Goal: Transaction & Acquisition: Subscribe to service/newsletter

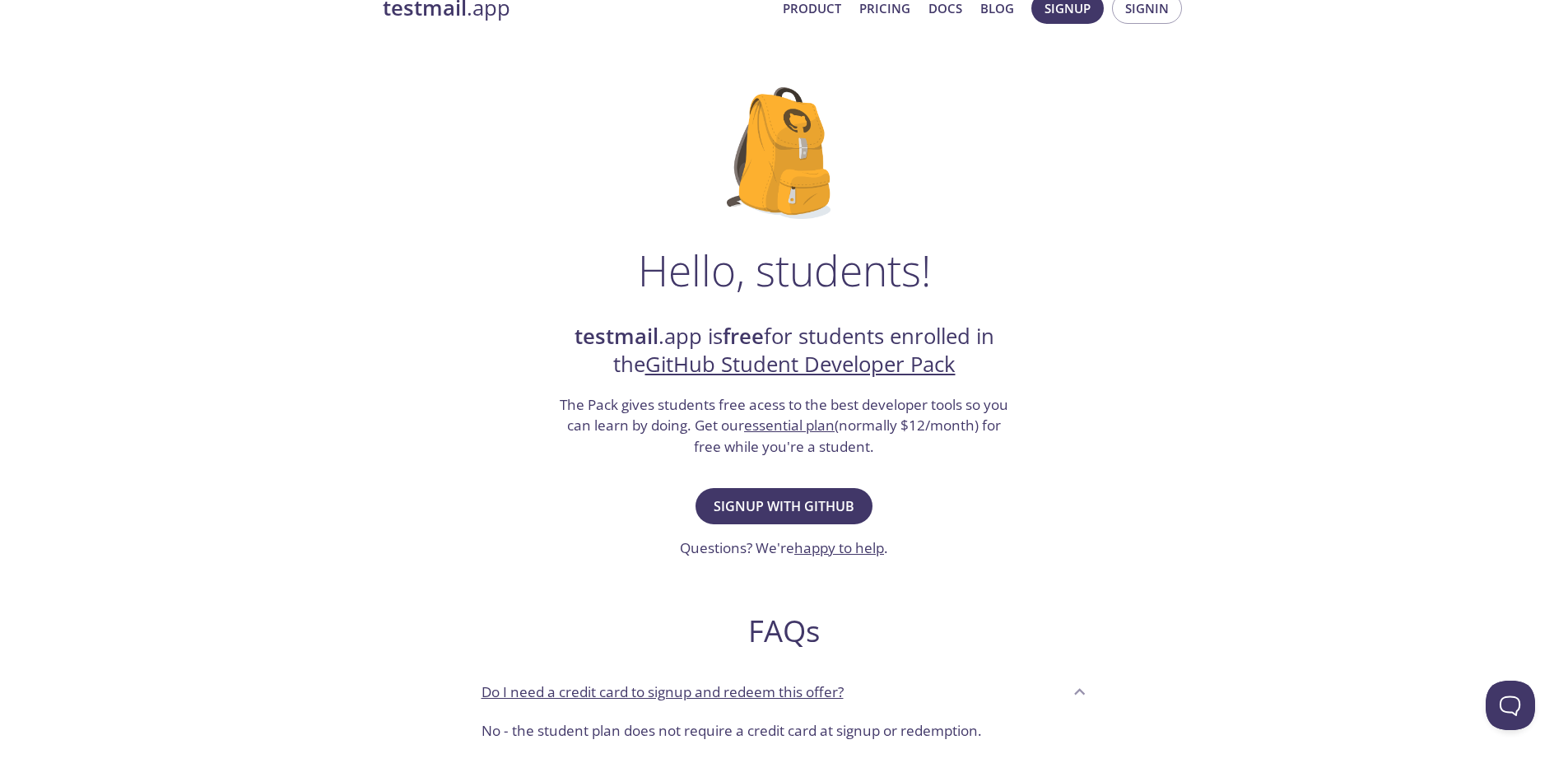
scroll to position [14, 0]
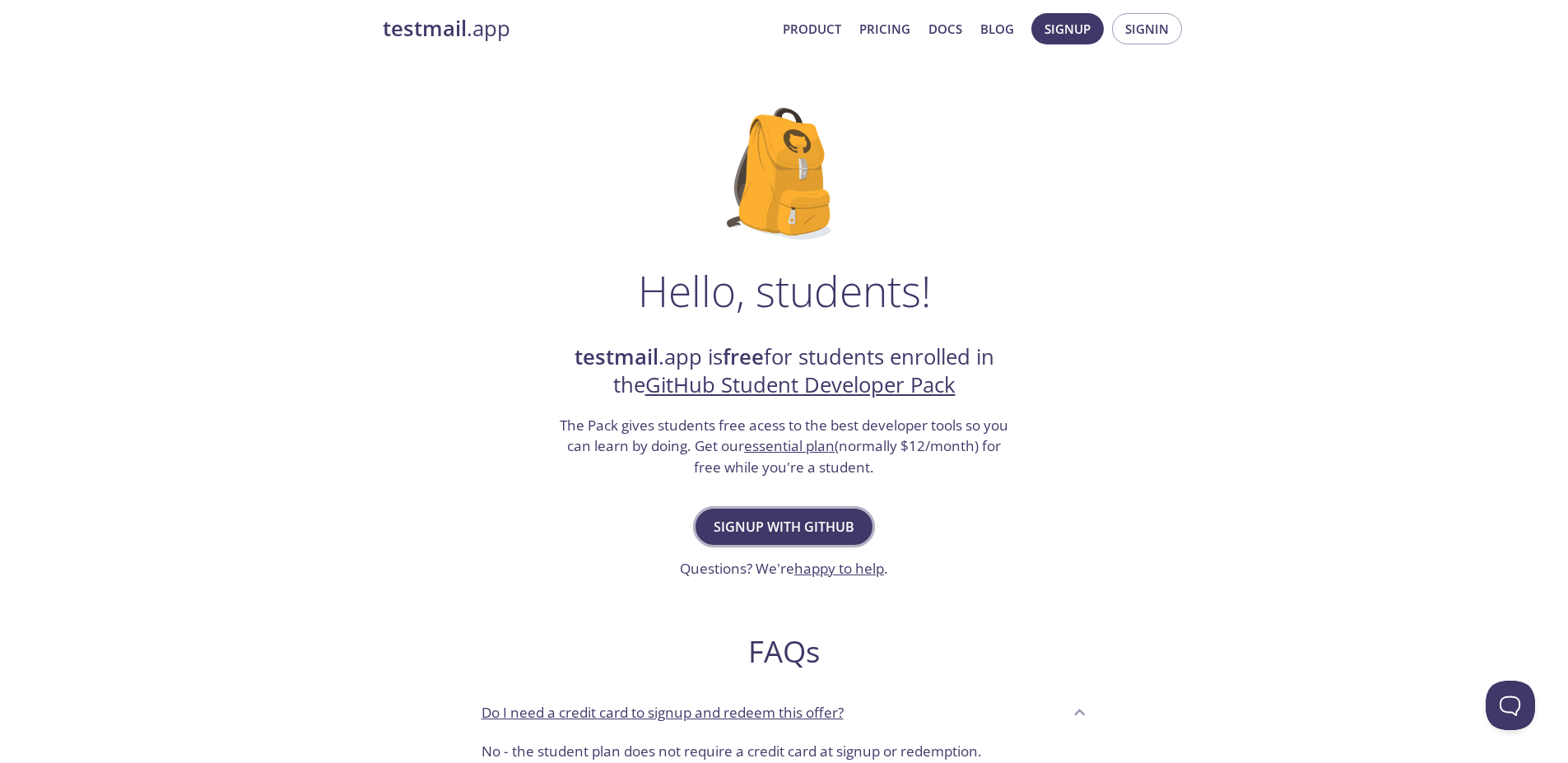
click at [786, 533] on span "Signup with GitHub" at bounding box center [784, 527] width 140 height 23
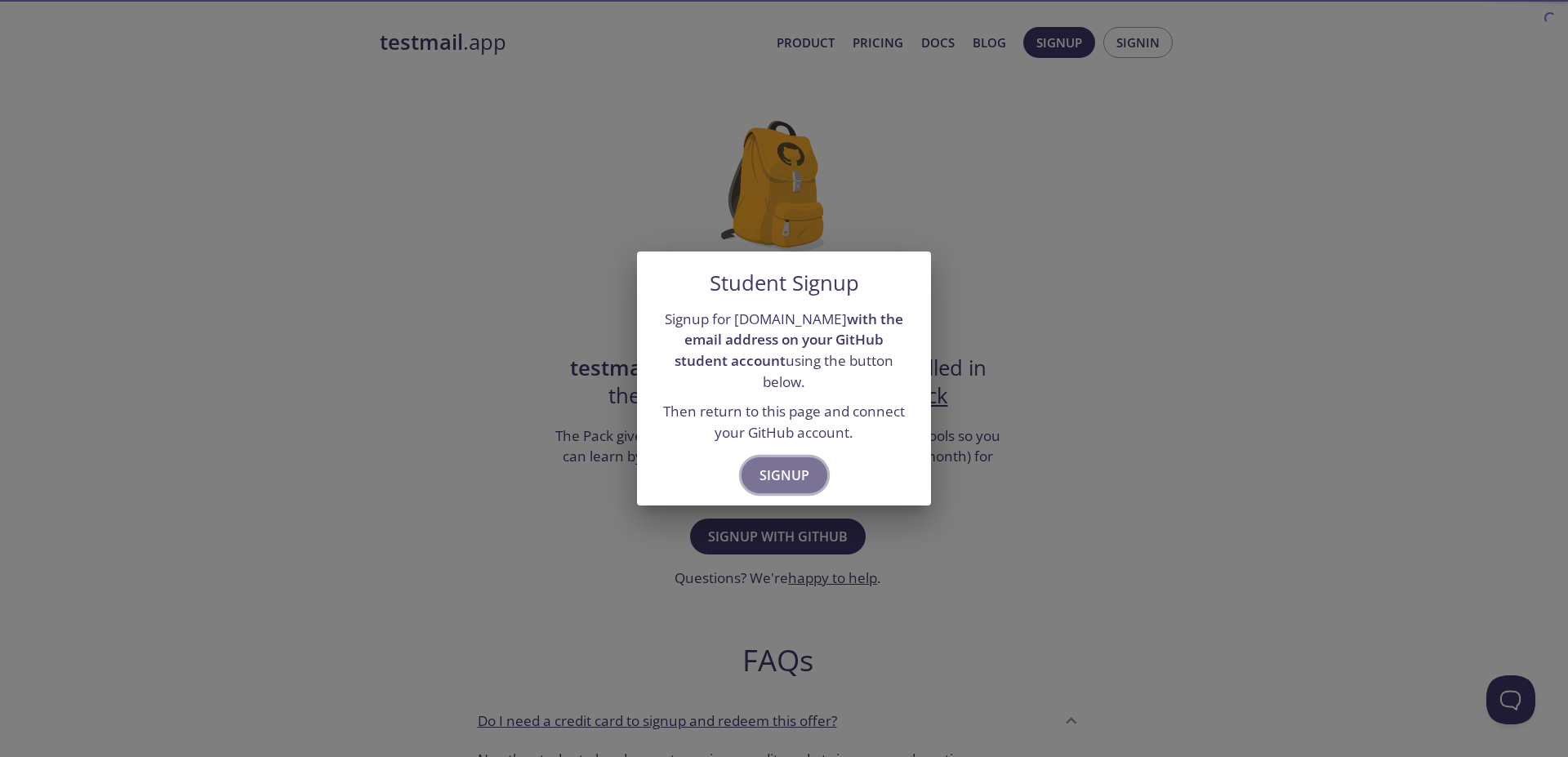
click at [793, 476] on span "Signup" at bounding box center [784, 475] width 50 height 23
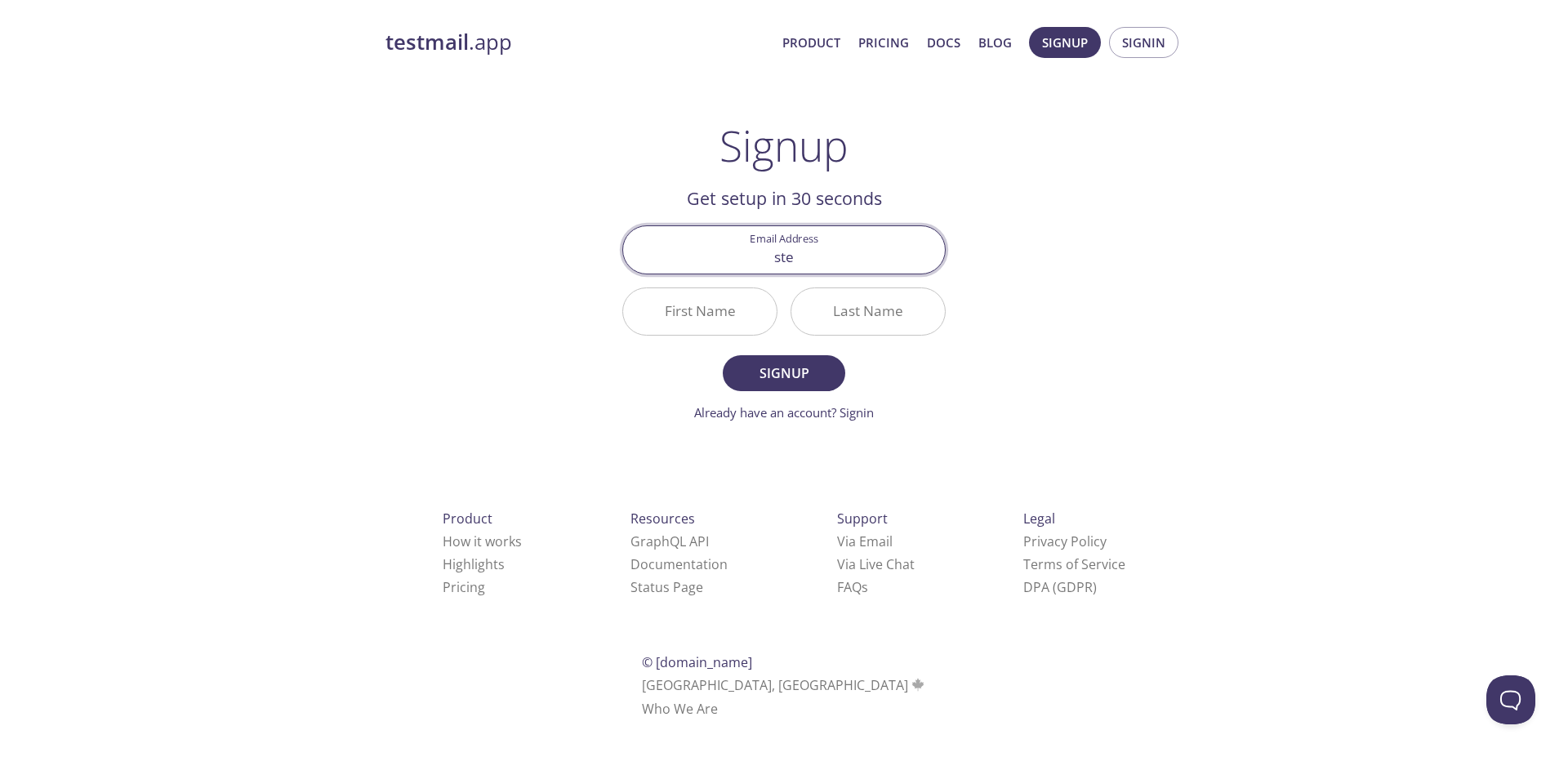
click at [1143, 180] on div "testmail .app Product Pricing Docs Blog Signup Signin Signup Get setup in 30 se…" at bounding box center [783, 391] width 836 height 750
click at [859, 253] on input "ste" at bounding box center [783, 249] width 322 height 47
type input "s"
click at [1131, 51] on span "Signin" at bounding box center [1143, 43] width 43 height 21
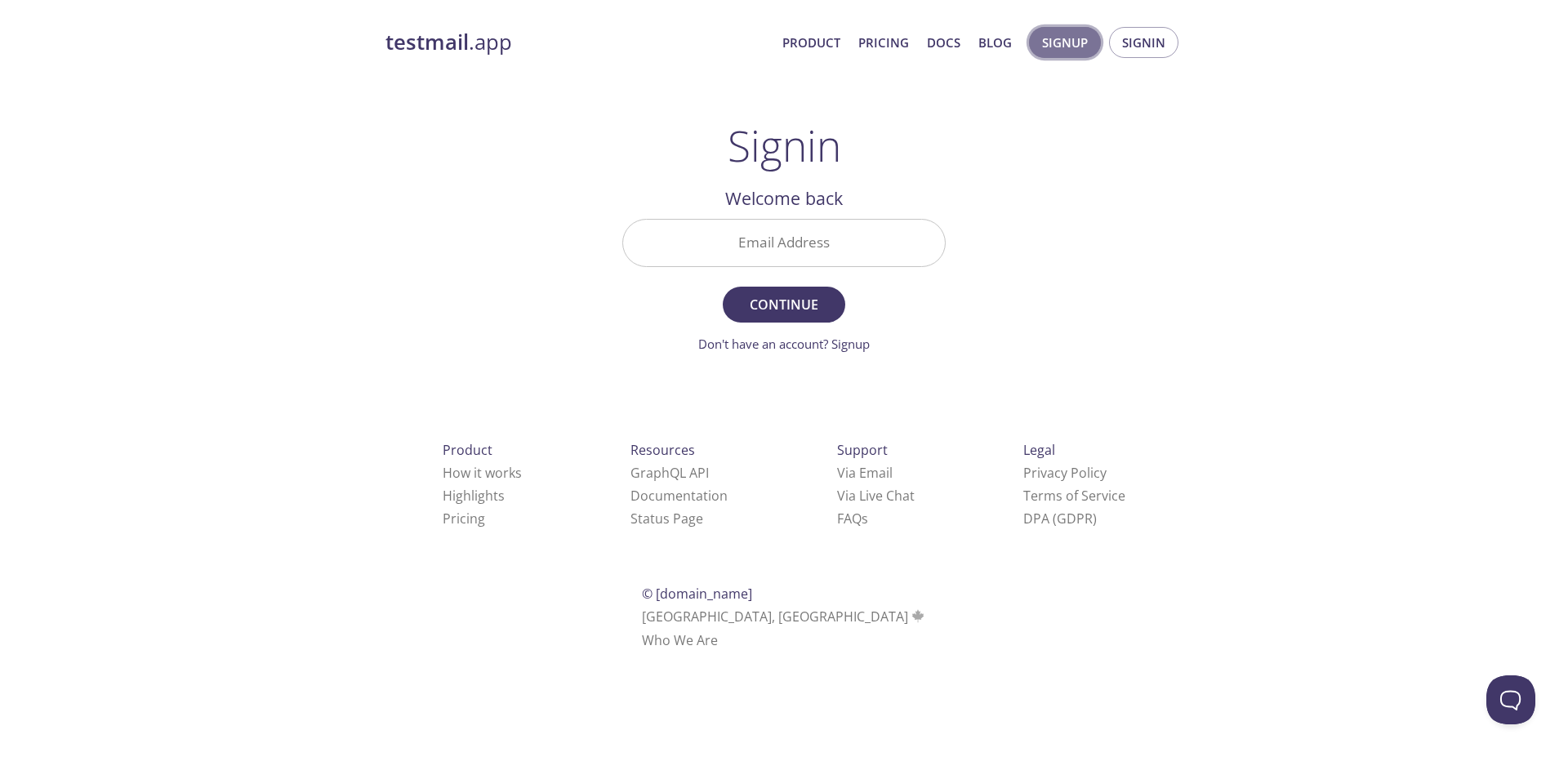
click at [1064, 47] on span "Signup" at bounding box center [1065, 43] width 46 height 21
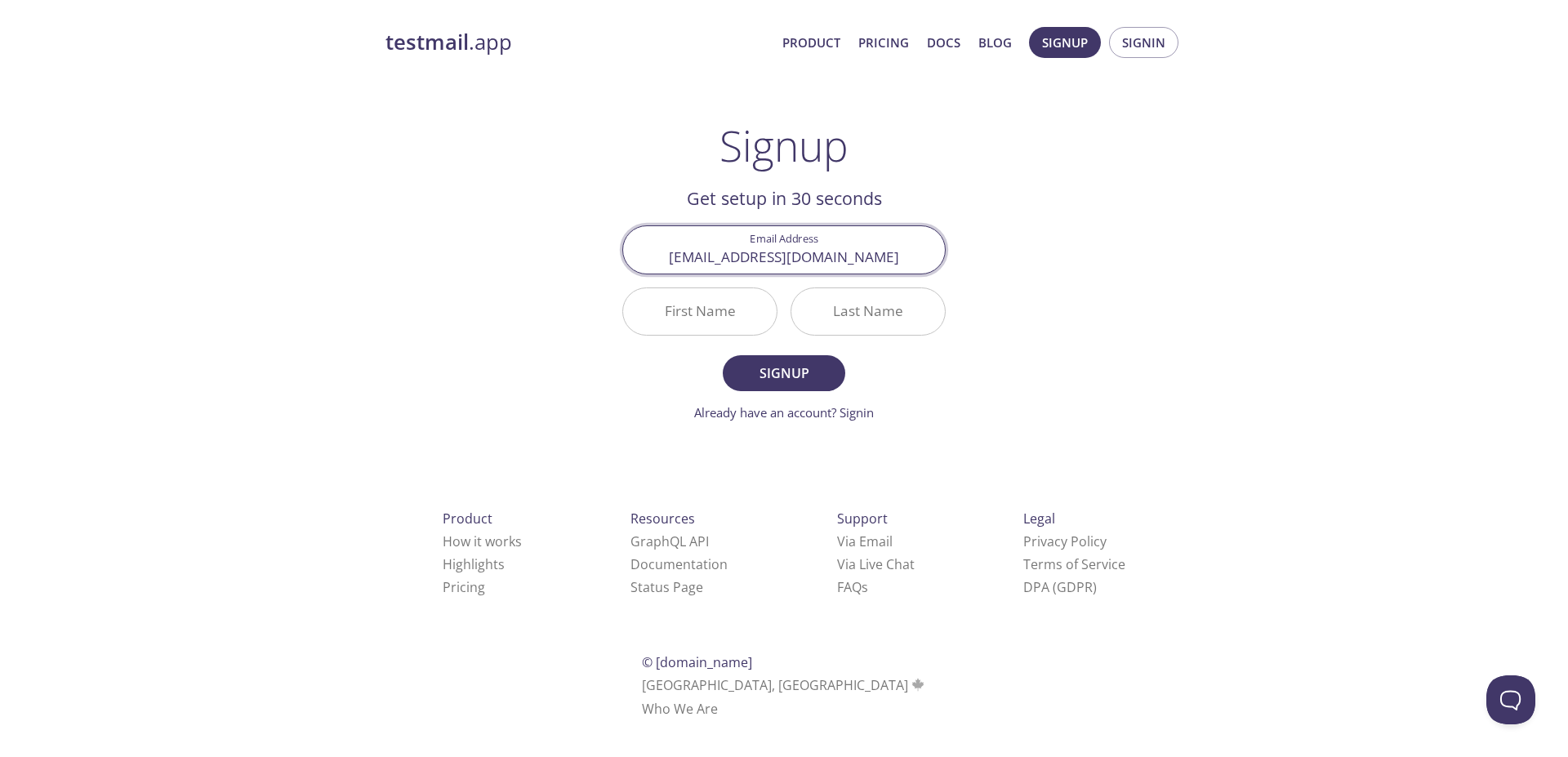
type input "[EMAIL_ADDRESS][DOMAIN_NAME]"
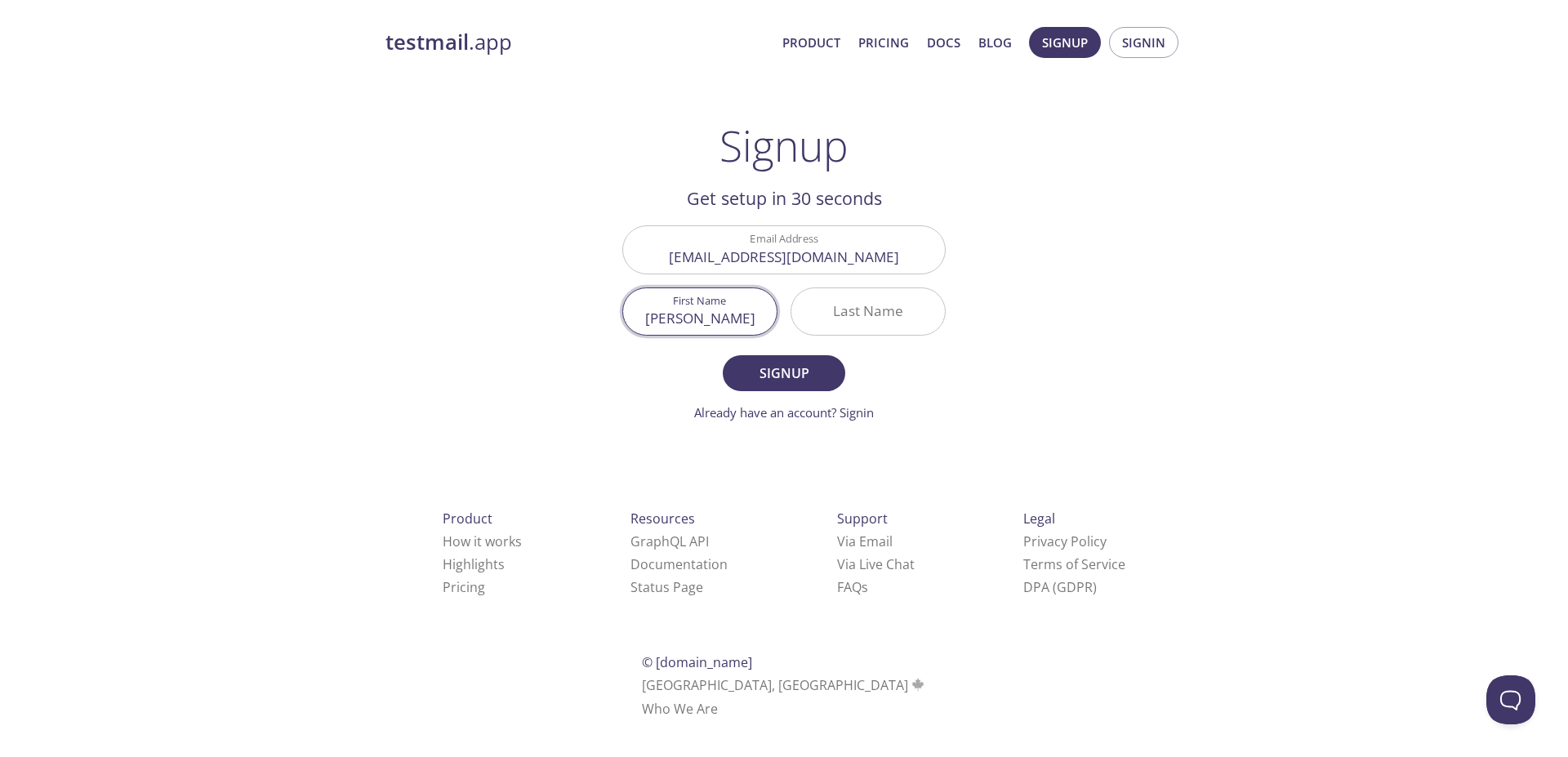
type input "[PERSON_NAME]"
type input "Videsott"
click at [723, 356] on button "Signup" at bounding box center [783, 374] width 122 height 36
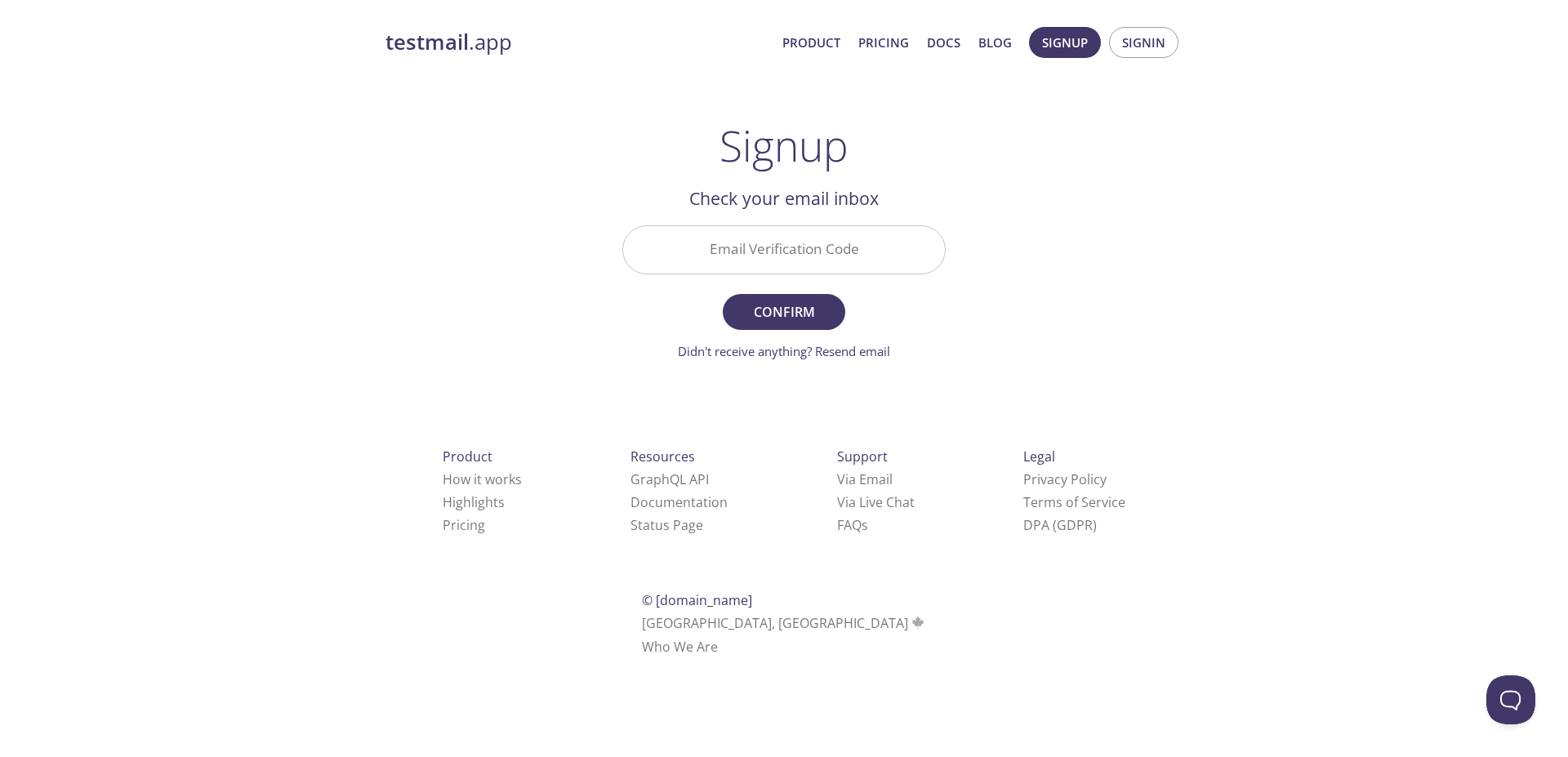
click at [814, 224] on div "Email Verification Code" at bounding box center [783, 249] width 337 height 61
click at [784, 248] on input "Email Verification Code" at bounding box center [783, 249] width 322 height 47
paste input "T4N9R5J"
type input "T4N9R5J"
click at [789, 282] on form "Email Verification Code T4N9R5J Confirm Didn't receive anything? Resend email" at bounding box center [783, 292] width 324 height 134
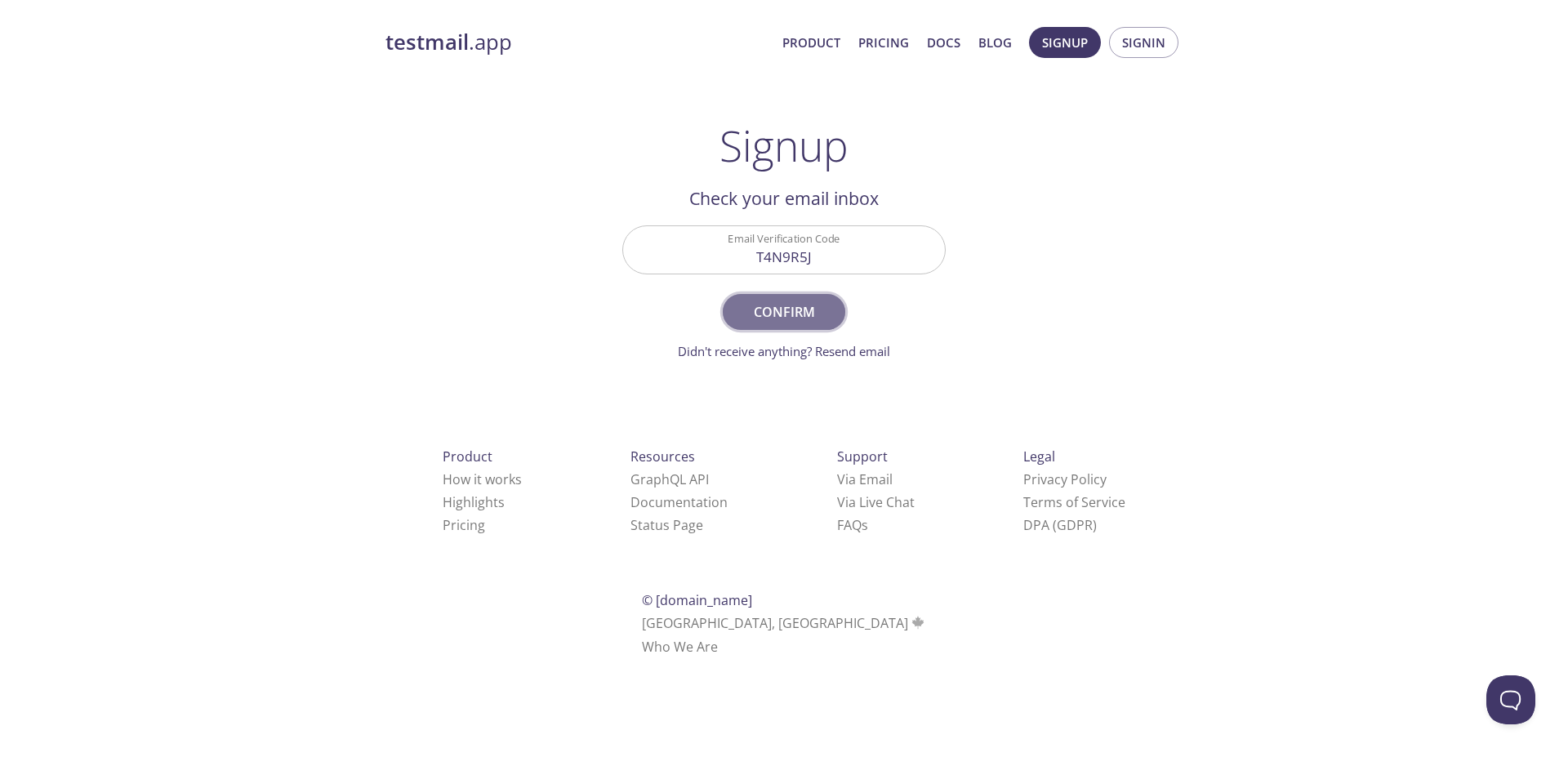
click at [791, 296] on button "Confirm" at bounding box center [783, 312] width 122 height 36
